Goal: Find contact information: Obtain details needed to contact an individual or organization

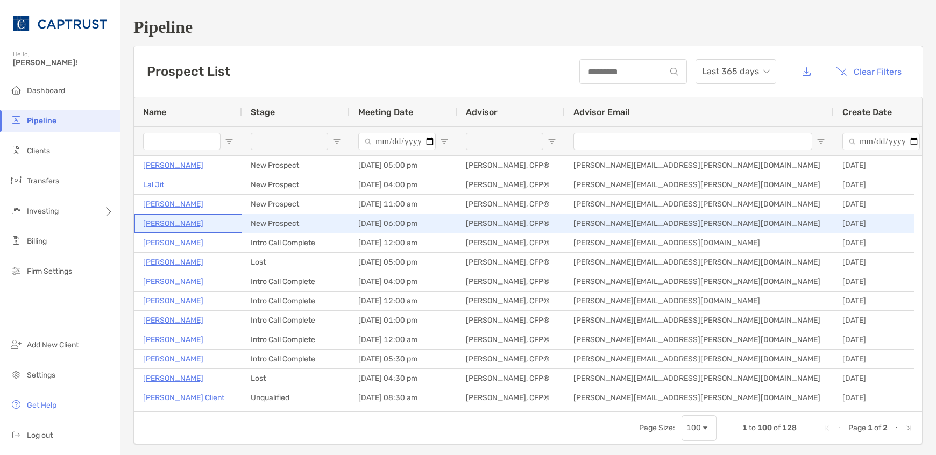
click at [164, 225] on p "[PERSON_NAME]" at bounding box center [173, 223] width 60 height 13
click at [159, 222] on p "[PERSON_NAME]" at bounding box center [173, 223] width 60 height 13
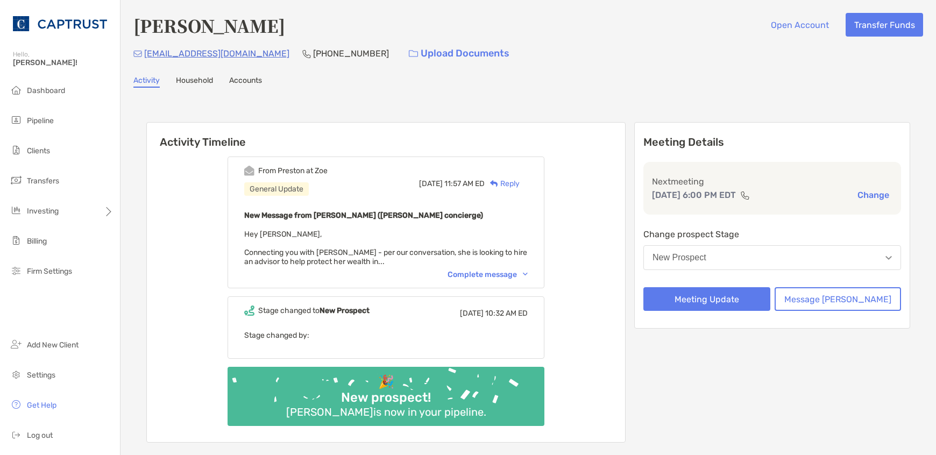
click at [515, 276] on div "Complete message" at bounding box center [488, 274] width 80 height 9
drag, startPoint x: 246, startPoint y: 55, endPoint x: 143, endPoint y: 55, distance: 103.9
click at [143, 55] on div "titojun2002@yahoo.com (267) 667-3067 Upload Documents" at bounding box center [528, 53] width 790 height 23
copy div "titojun2002@yahoo.com"
click at [62, 117] on li "Pipeline" at bounding box center [60, 121] width 120 height 22
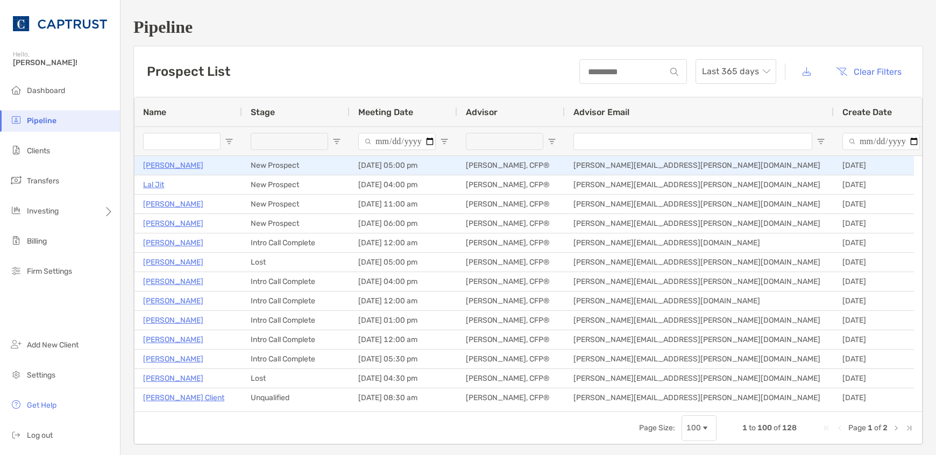
click at [166, 167] on p "[PERSON_NAME]" at bounding box center [173, 165] width 60 height 13
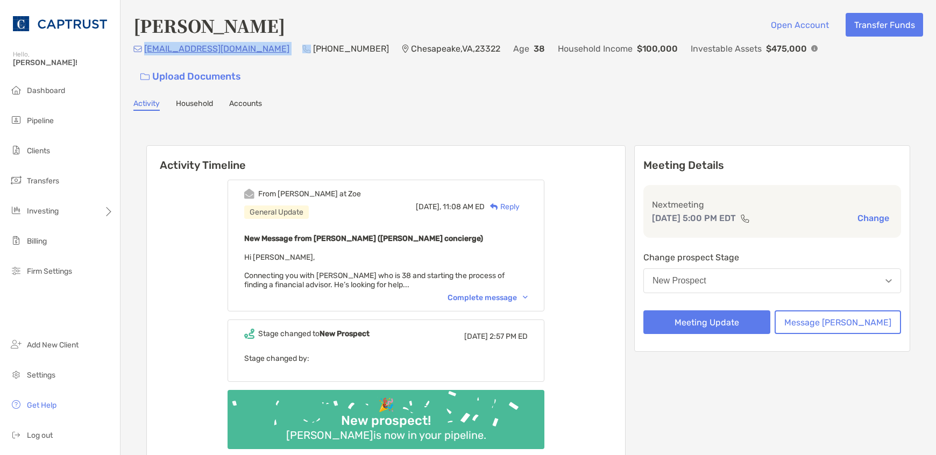
drag, startPoint x: 254, startPoint y: 54, endPoint x: 144, endPoint y: 57, distance: 109.8
click at [144, 57] on div "[EMAIL_ADDRESS][DOMAIN_NAME] (757) 639-[GEOGRAPHIC_DATA] Age [DEMOGRAPHIC_DATA]…" at bounding box center [528, 65] width 790 height 46
click at [314, 99] on div "Activity Household Accounts" at bounding box center [528, 105] width 790 height 12
